Goal: Information Seeking & Learning: Learn about a topic

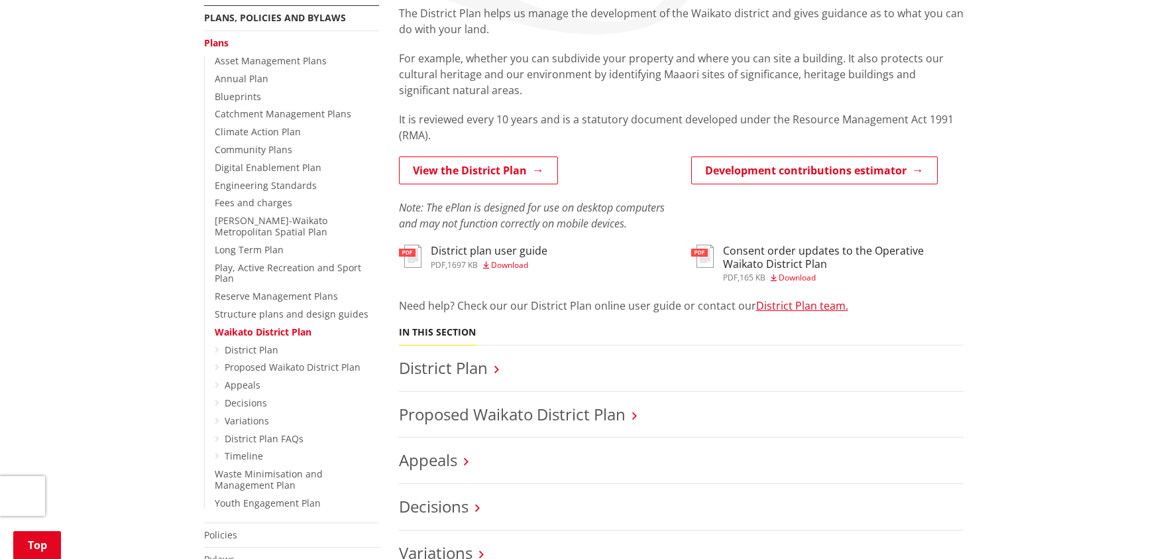
scroll to position [336, 0]
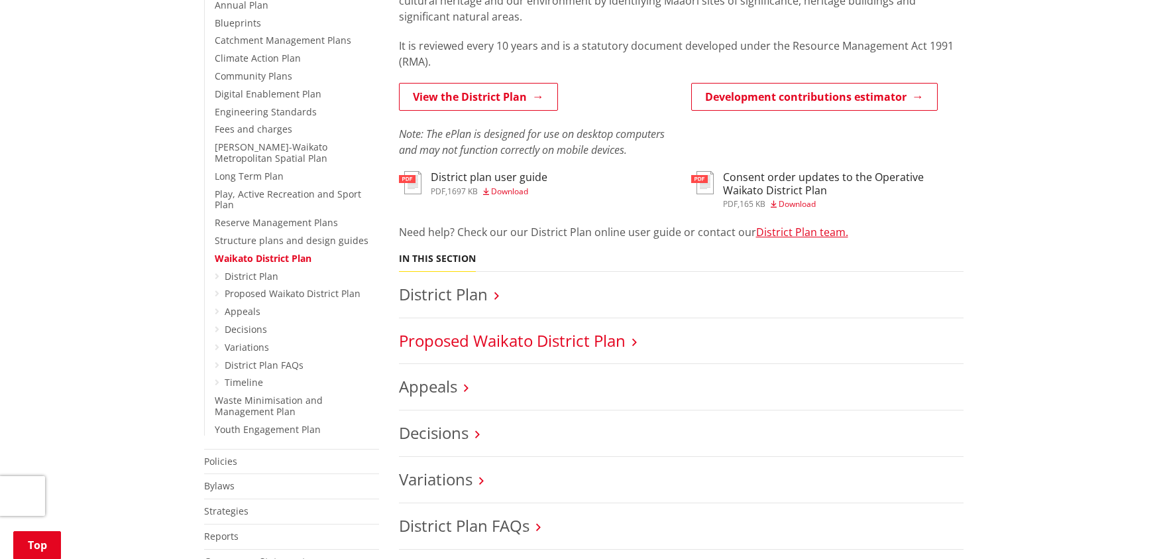
click at [564, 347] on link "Proposed Waikato District Plan" at bounding box center [512, 340] width 227 height 22
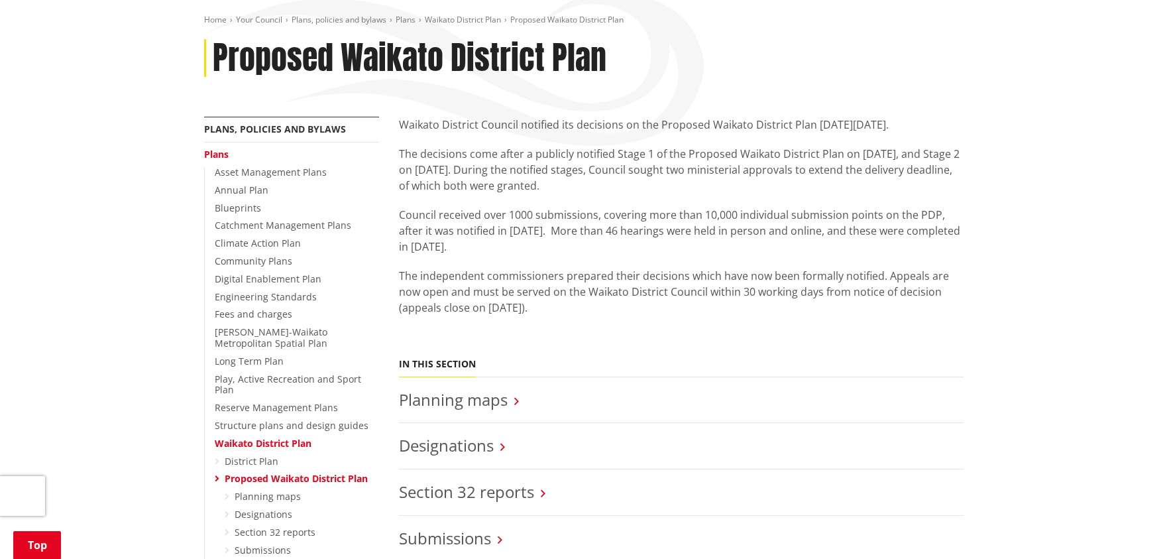
scroll to position [399, 0]
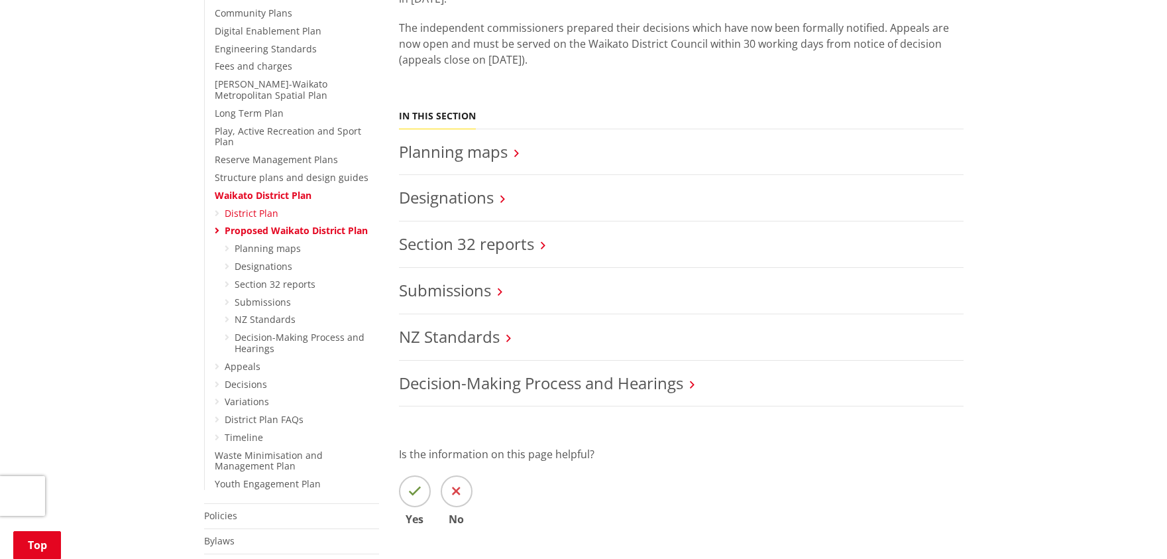
click at [245, 207] on link "District Plan" at bounding box center [252, 213] width 54 height 13
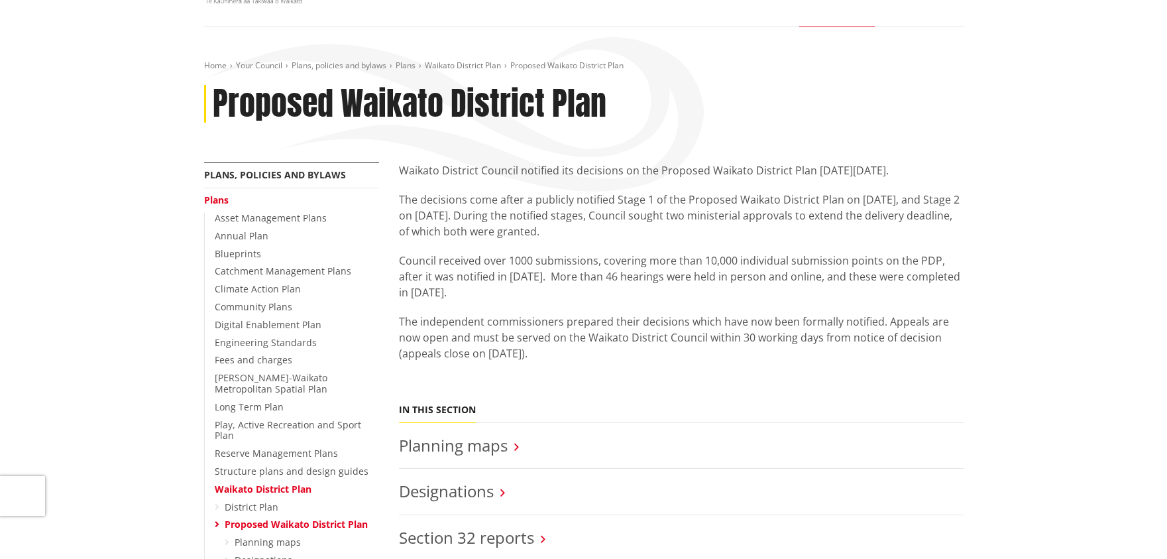
scroll to position [0, 0]
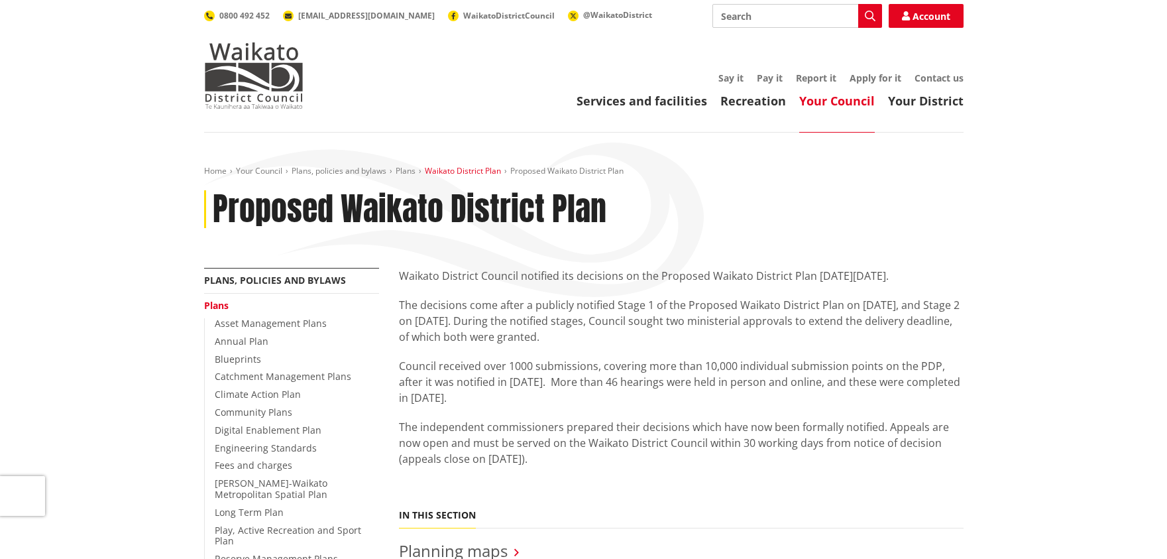
click at [471, 170] on link "Waikato District Plan" at bounding box center [463, 170] width 76 height 11
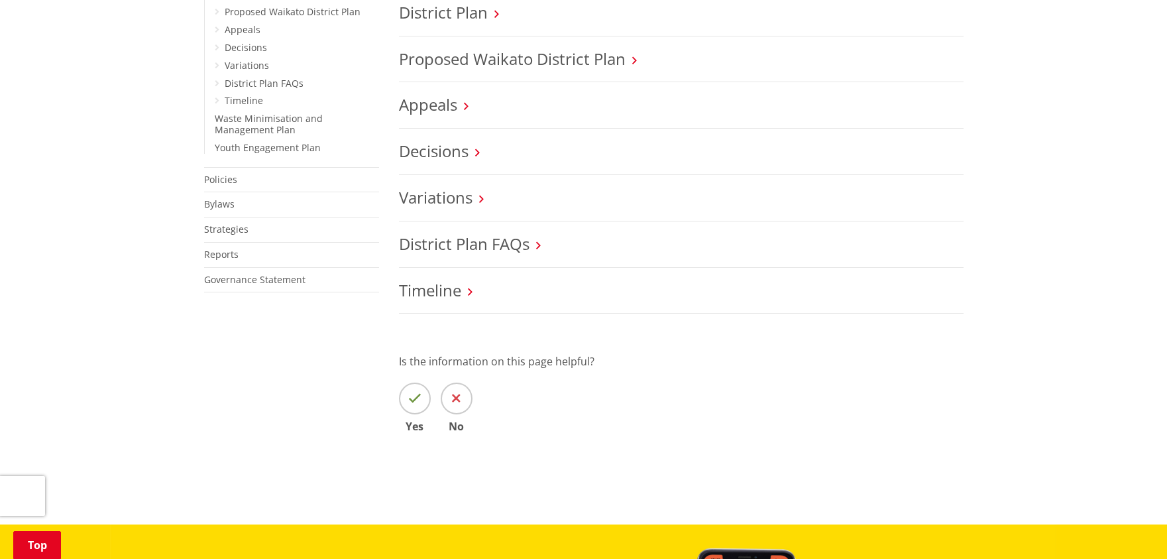
scroll to position [696, 0]
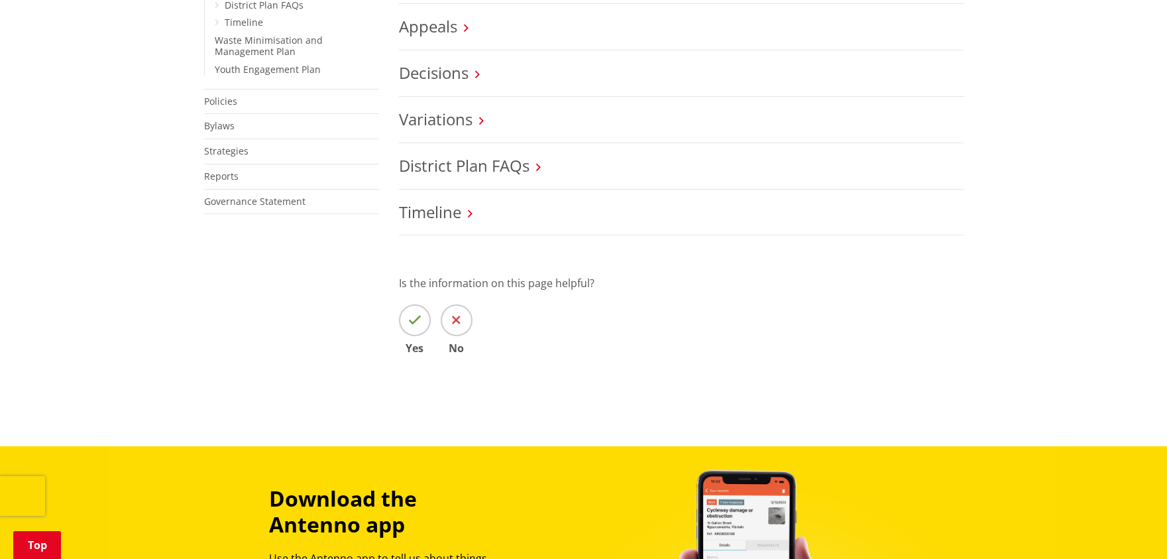
click at [464, 212] on h3 "Timeline" at bounding box center [681, 212] width 565 height 19
click at [471, 215] on icon at bounding box center [470, 214] width 5 height 12
click at [434, 219] on link "Timeline" at bounding box center [430, 212] width 62 height 22
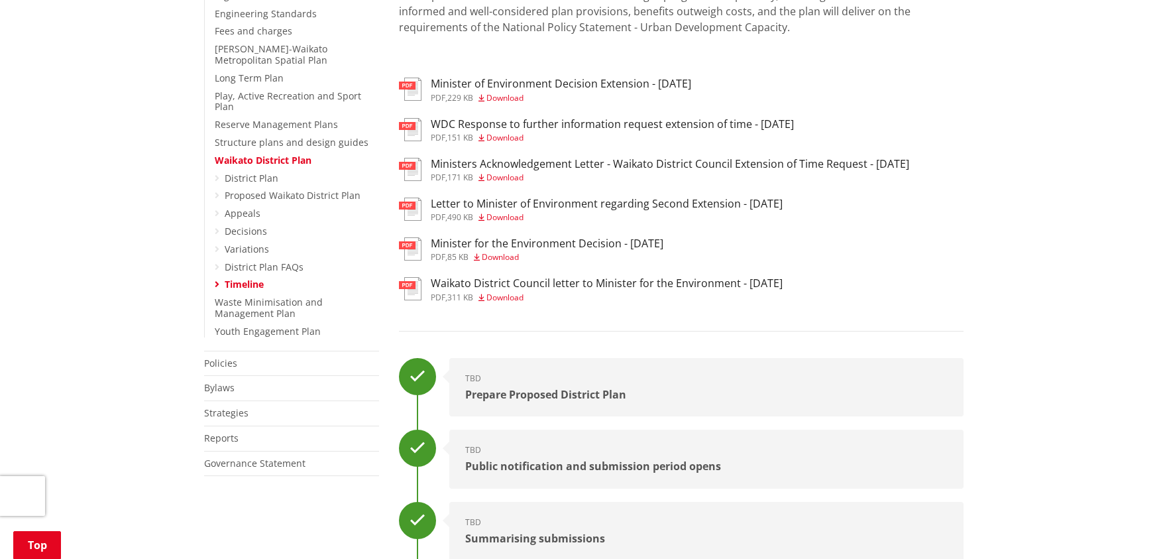
scroll to position [355, 0]
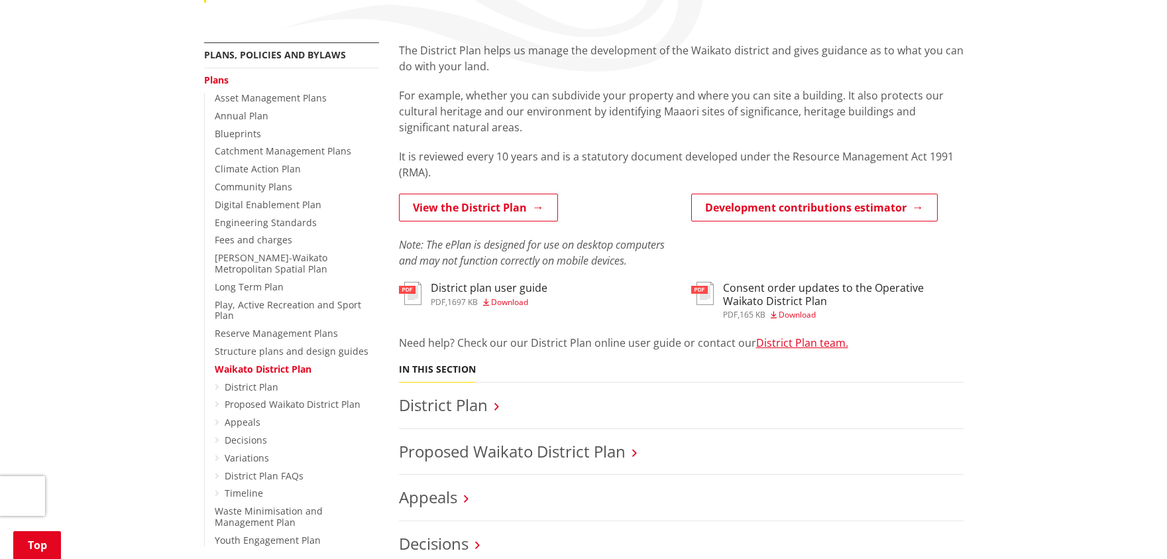
scroll to position [221, 0]
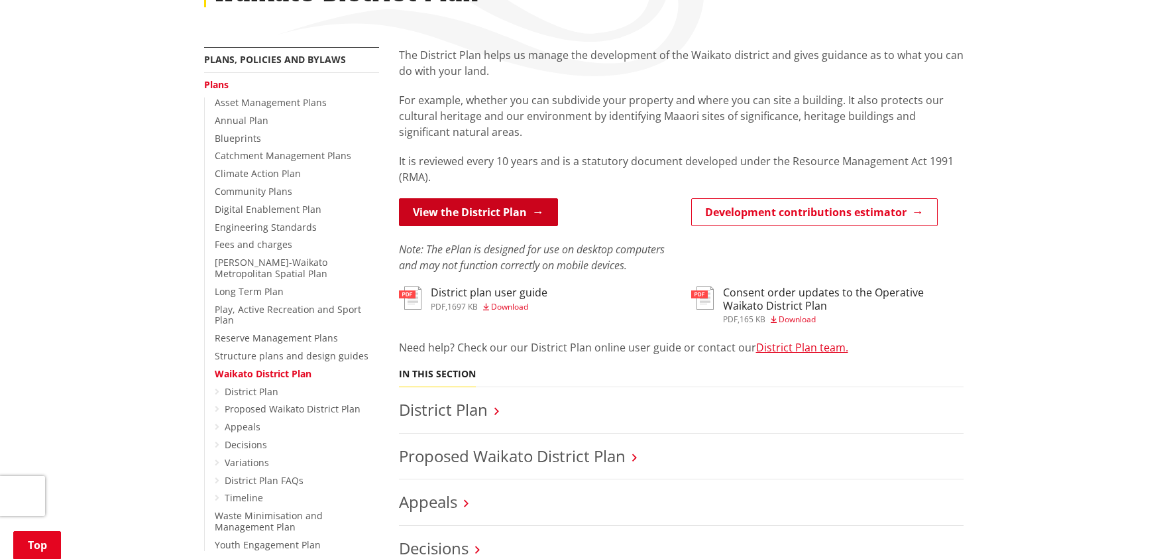
click at [511, 209] on link "View the District Plan" at bounding box center [478, 212] width 159 height 28
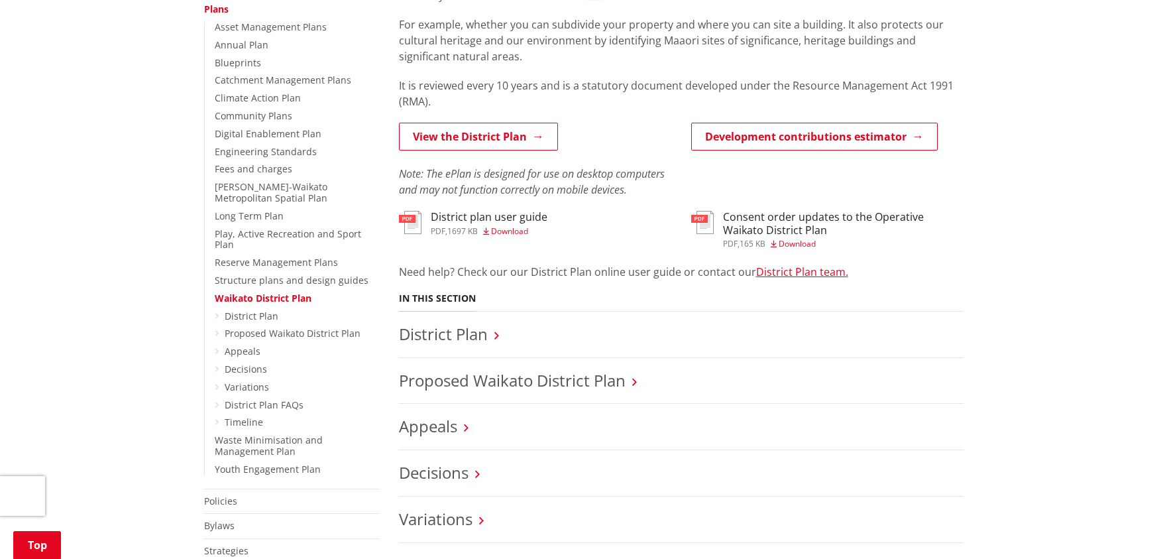
scroll to position [358, 0]
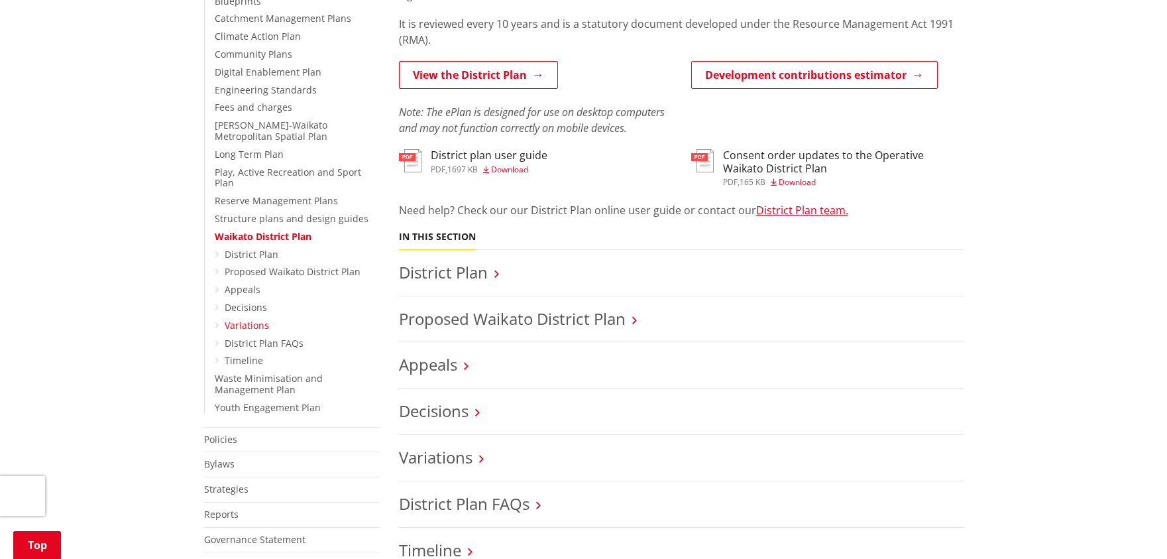
click at [230, 319] on link "Variations" at bounding box center [247, 325] width 44 height 13
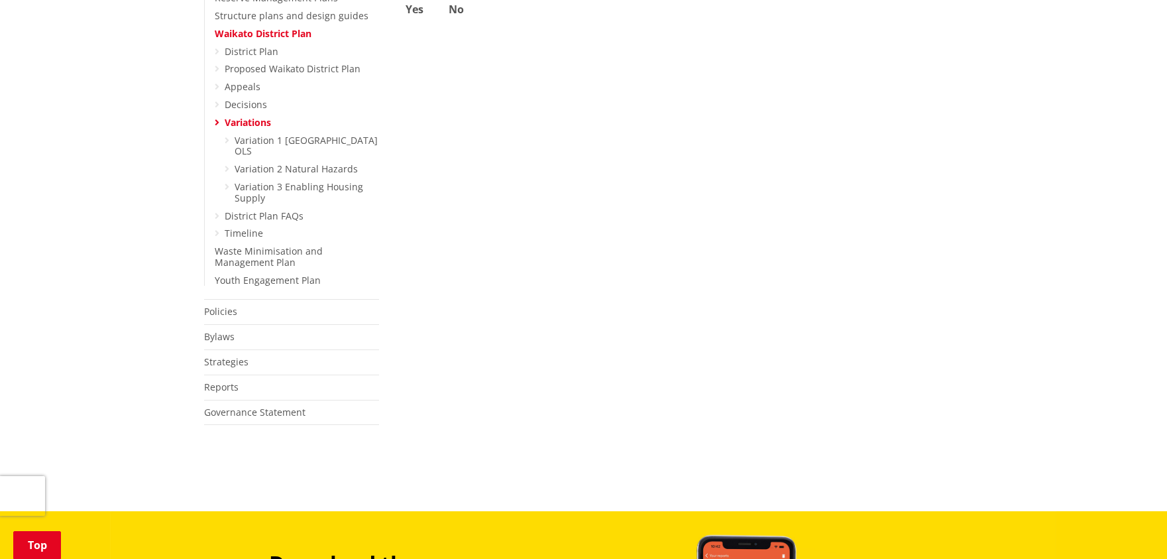
scroll to position [392, 0]
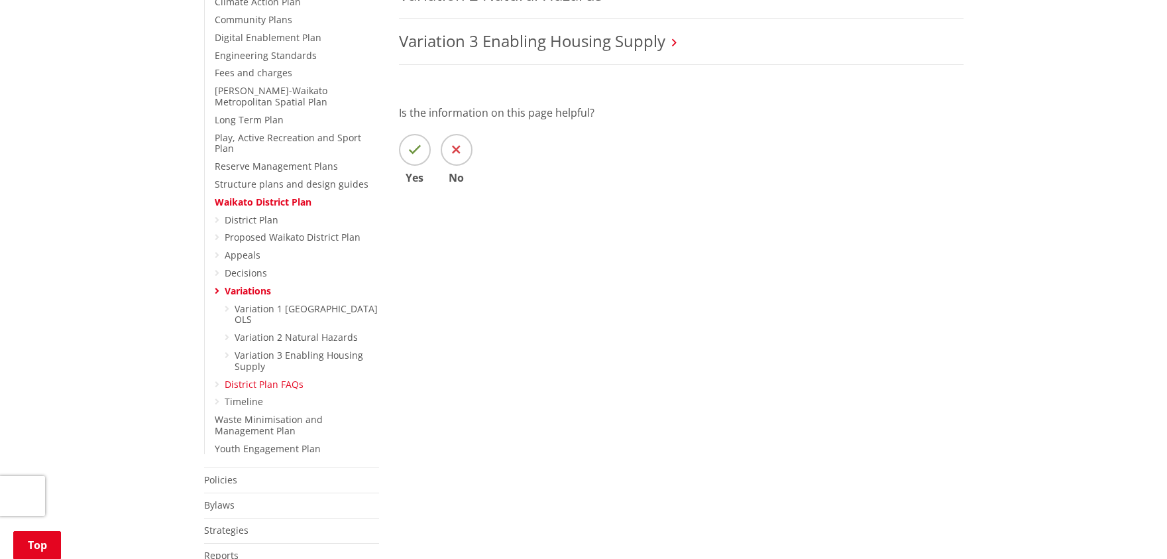
click at [235, 378] on link "District Plan FAQs" at bounding box center [264, 384] width 79 height 13
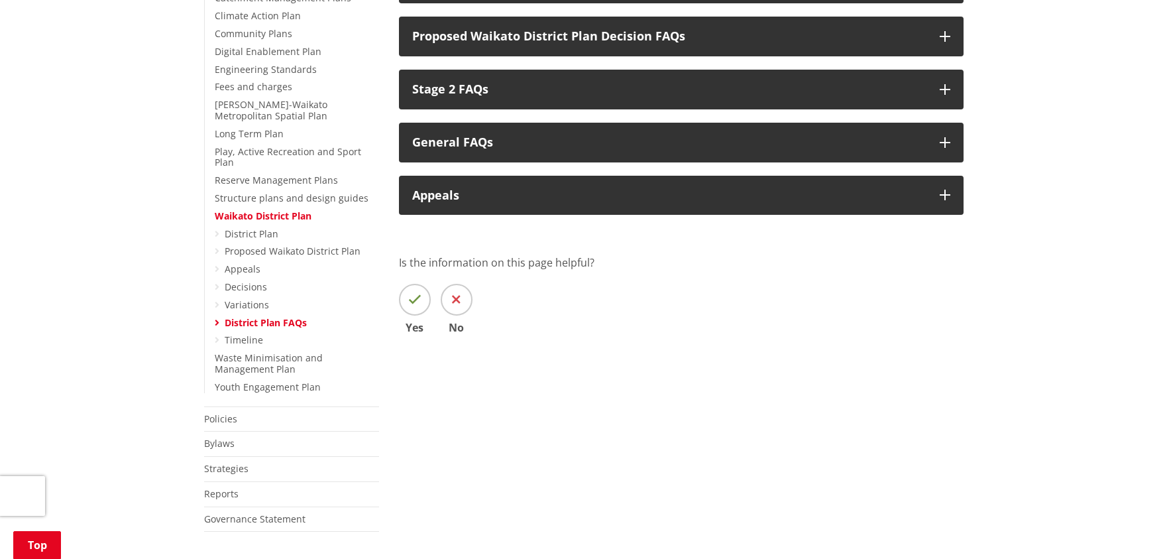
scroll to position [412, 0]
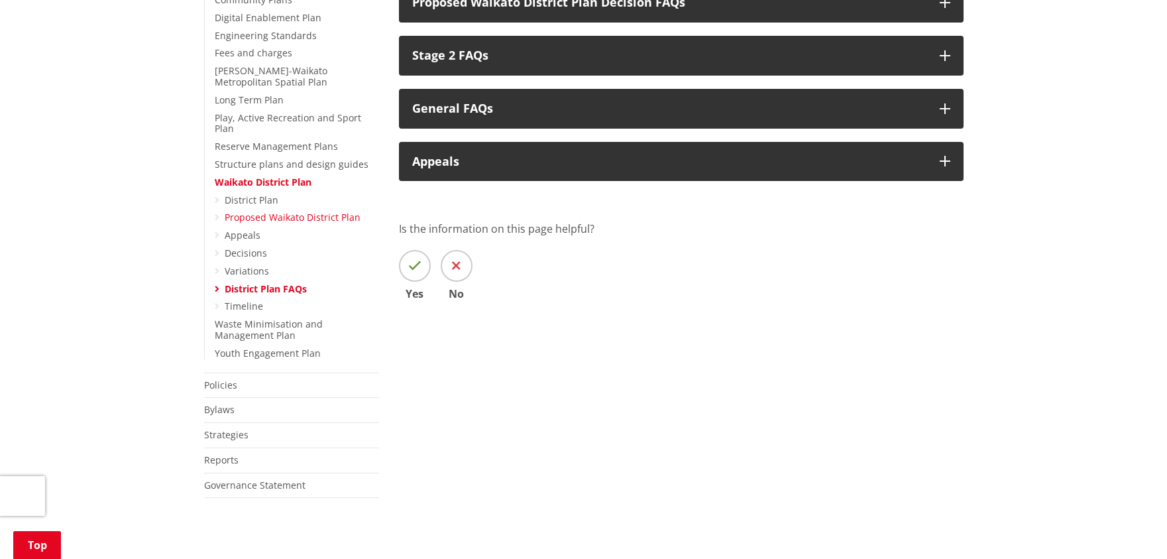
click at [239, 211] on link "Proposed Waikato District Plan" at bounding box center [293, 217] width 136 height 13
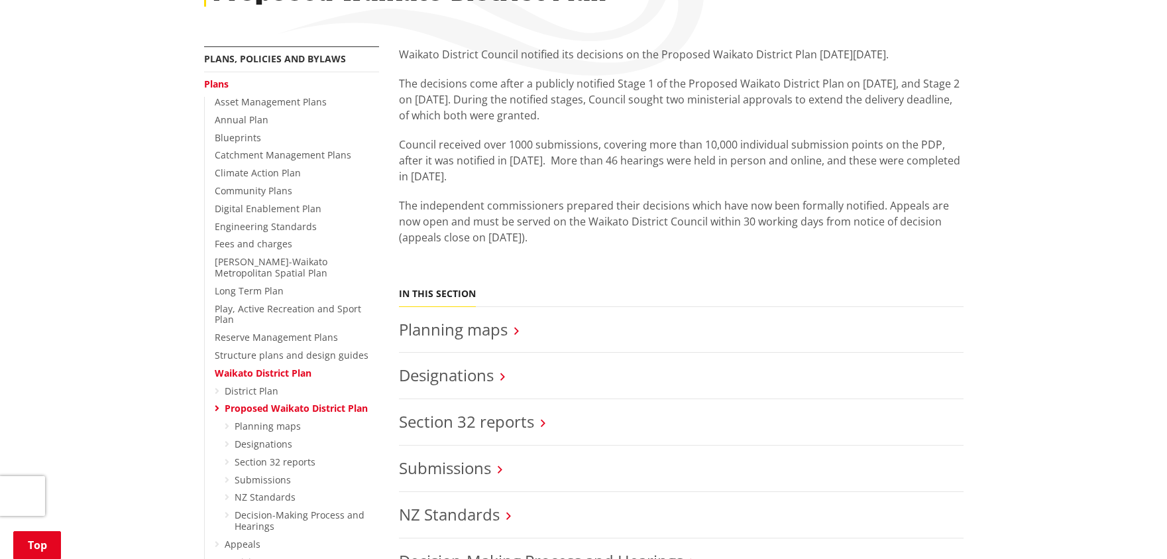
scroll to position [350, 0]
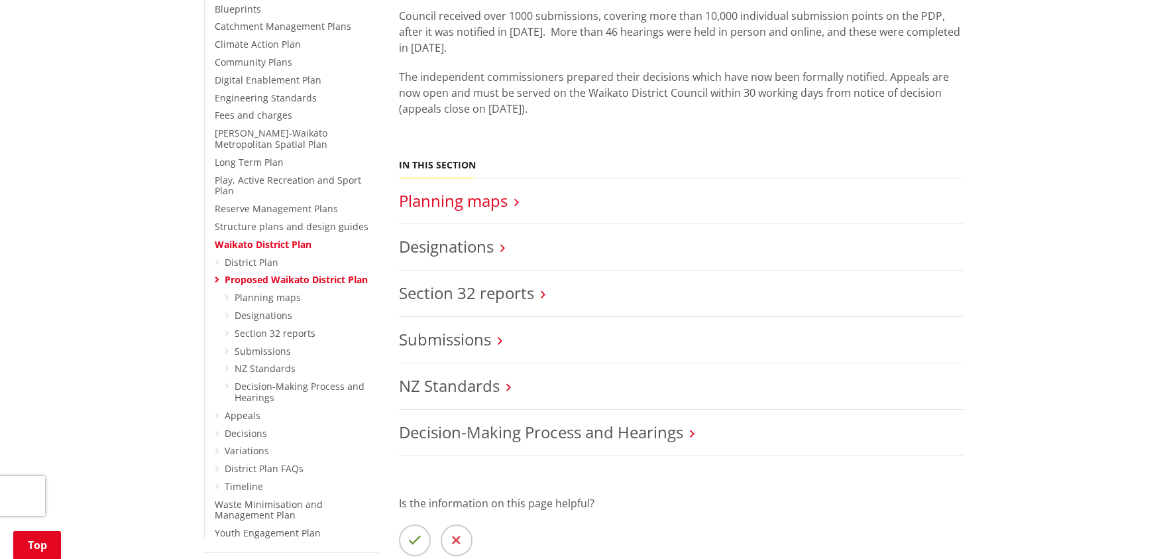
click at [467, 208] on link "Planning maps" at bounding box center [453, 201] width 109 height 22
